Goal: Task Accomplishment & Management: Manage account settings

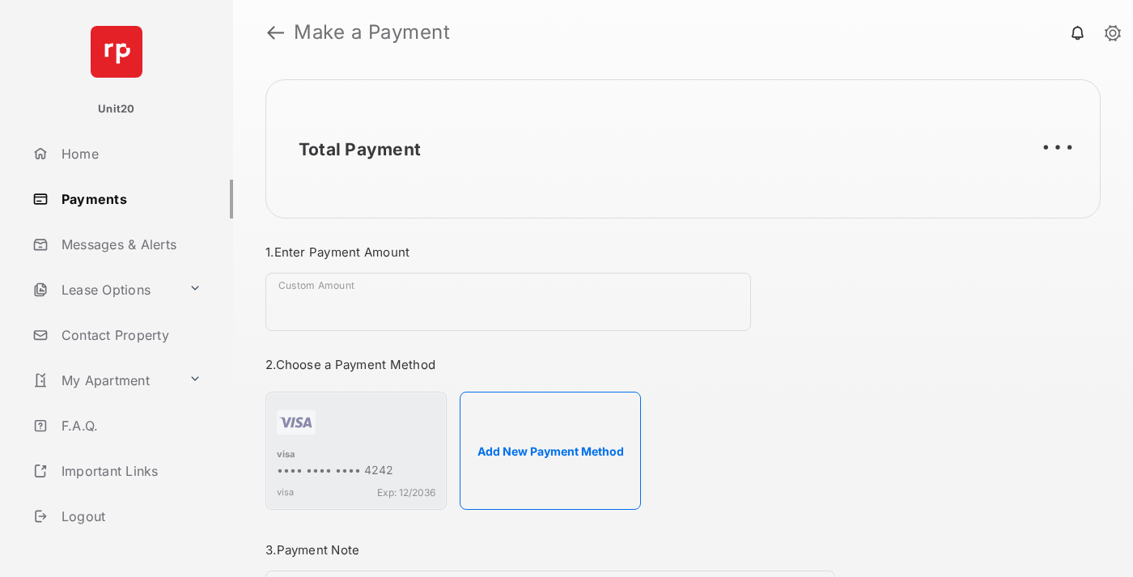
click at [126, 198] on link "Payments" at bounding box center [129, 199] width 207 height 39
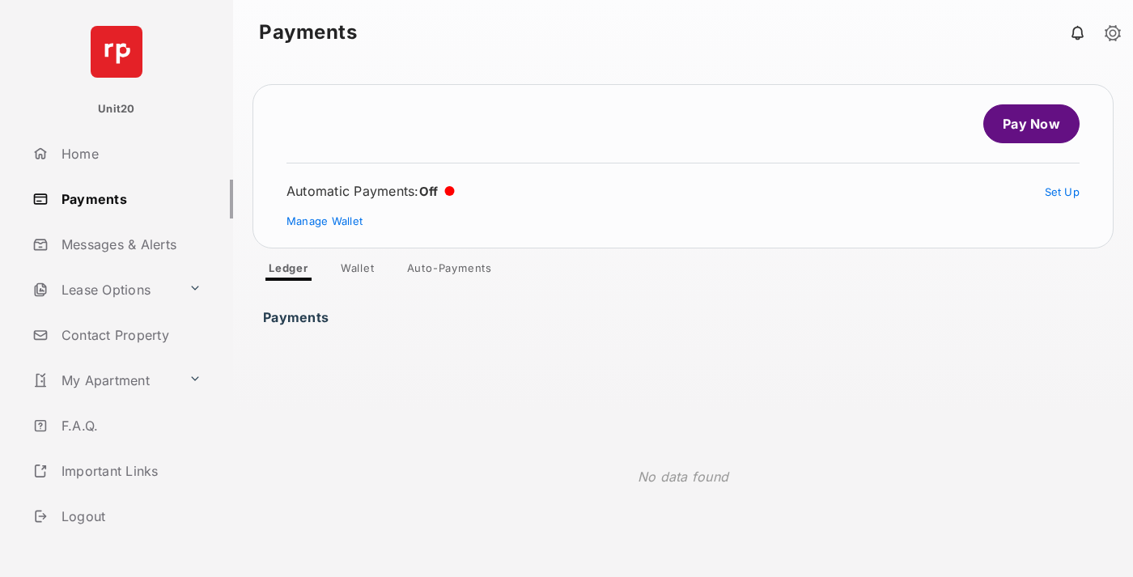
click at [450, 271] on link "Auto-Payments" at bounding box center [449, 270] width 111 height 19
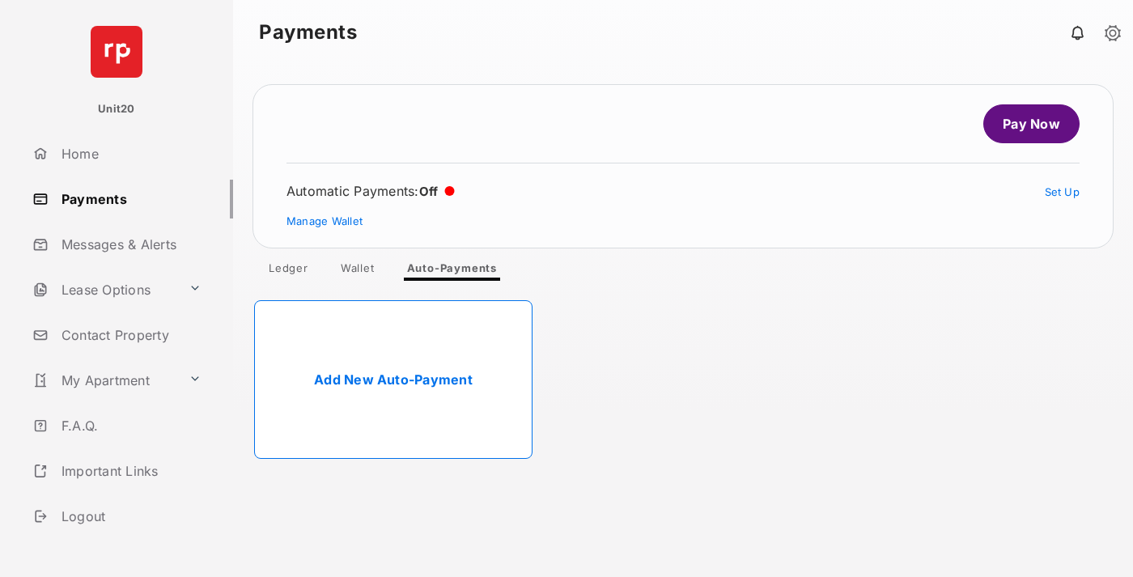
click at [393, 380] on link "Add New Auto-Payment" at bounding box center [393, 379] width 278 height 159
